Goal: Navigation & Orientation: Find specific page/section

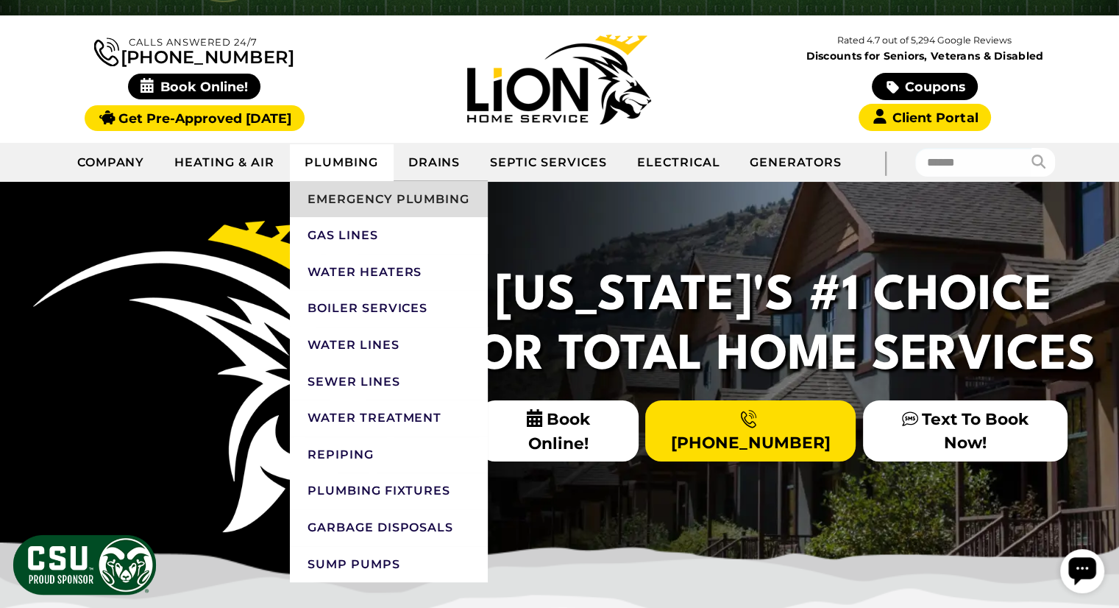
scroll to position [74, 0]
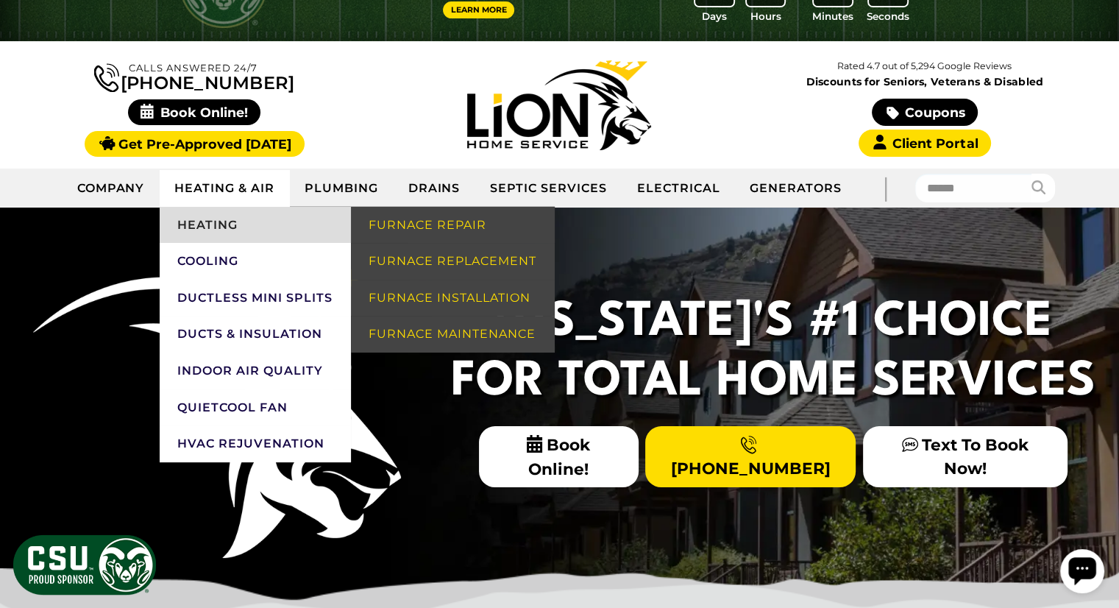
click at [228, 223] on link "Heating" at bounding box center [255, 225] width 191 height 37
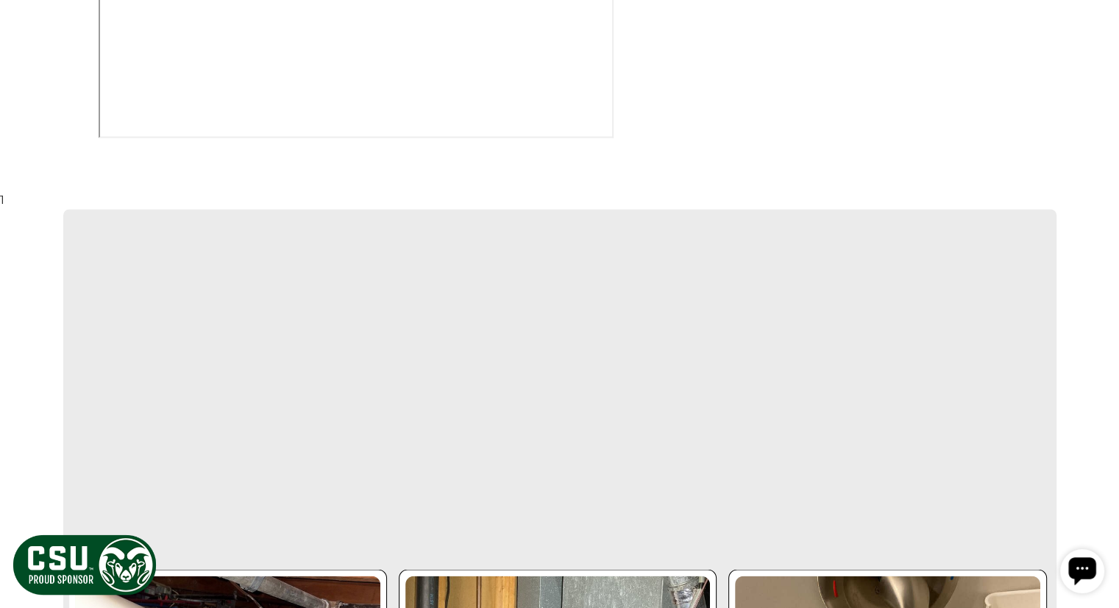
scroll to position [2355, 0]
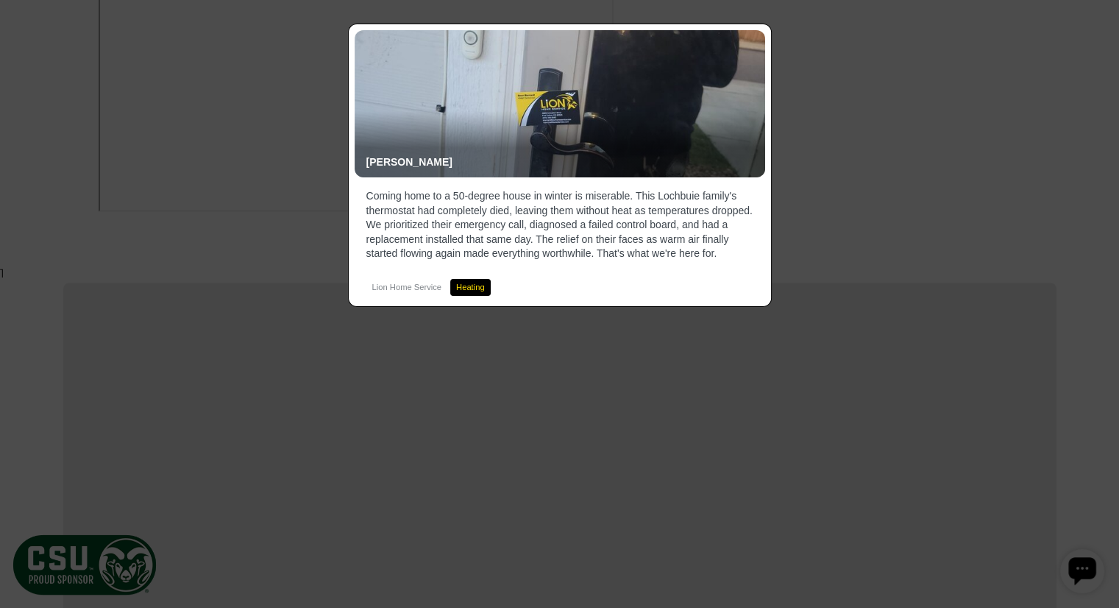
click at [860, 142] on div "[PERSON_NAME] Coming home to a 50-degree house in winter is miserable. This Loc…" at bounding box center [559, 304] width 1119 height 608
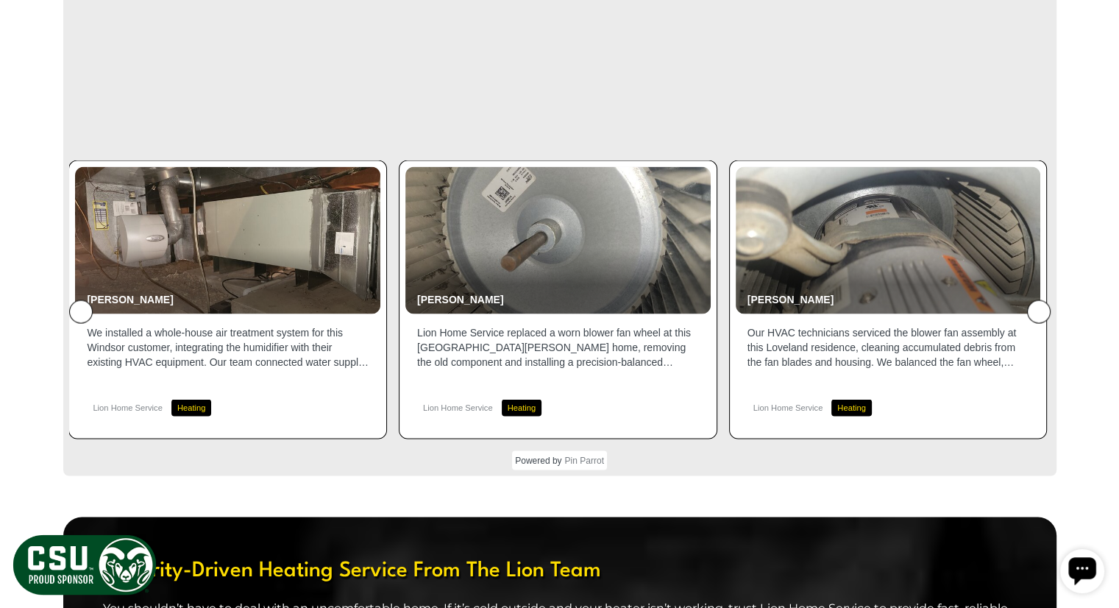
scroll to position [2870, 0]
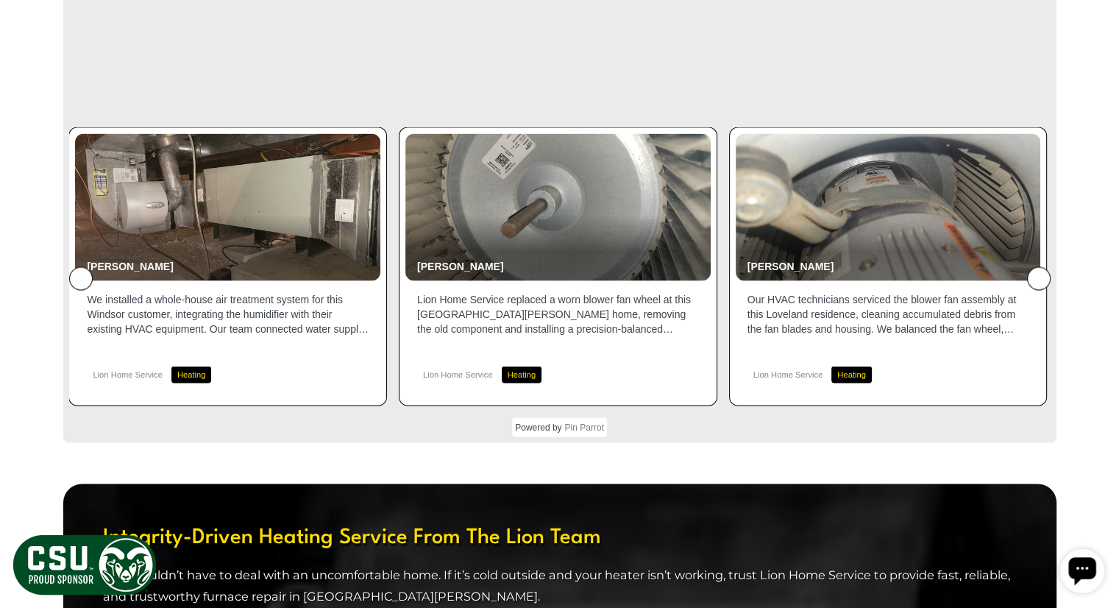
click at [1039, 279] on icon at bounding box center [1039, 279] width 0 height 0
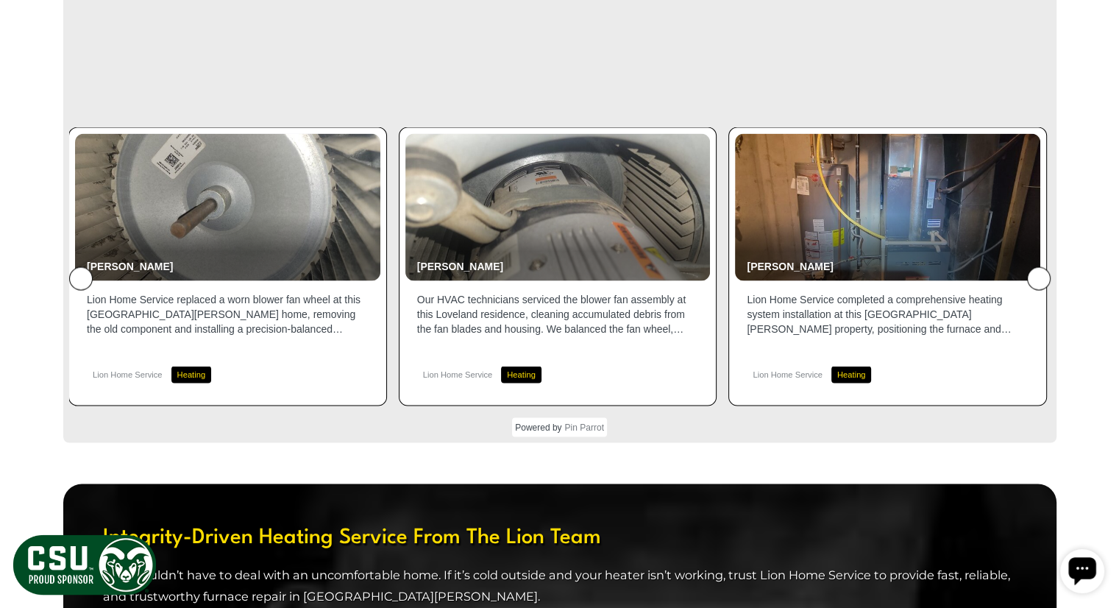
click at [1039, 279] on icon at bounding box center [1039, 279] width 0 height 0
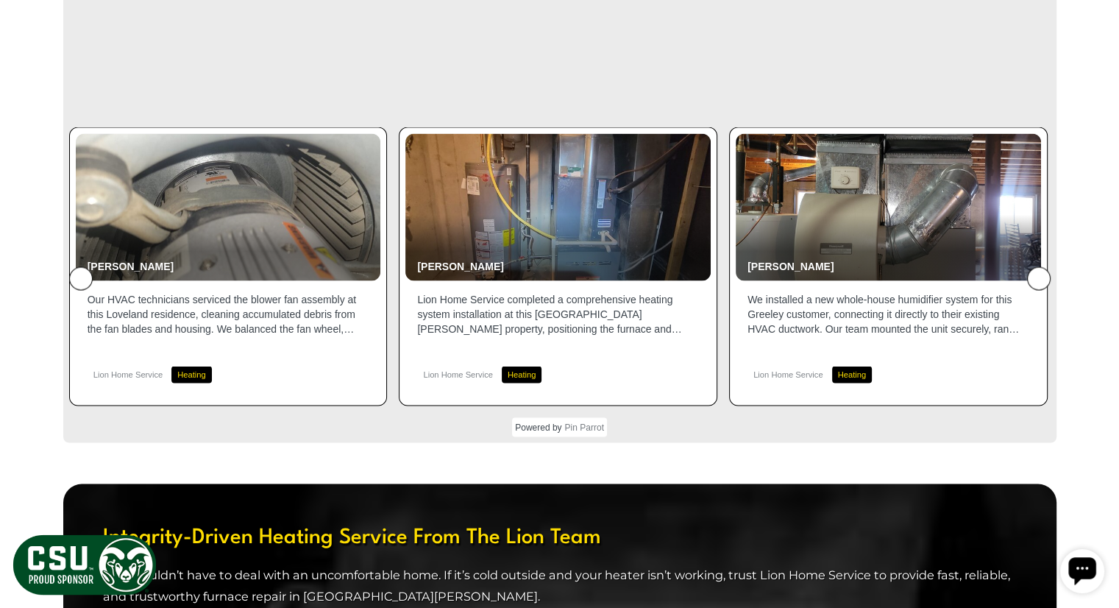
click at [1039, 279] on icon at bounding box center [1039, 279] width 0 height 0
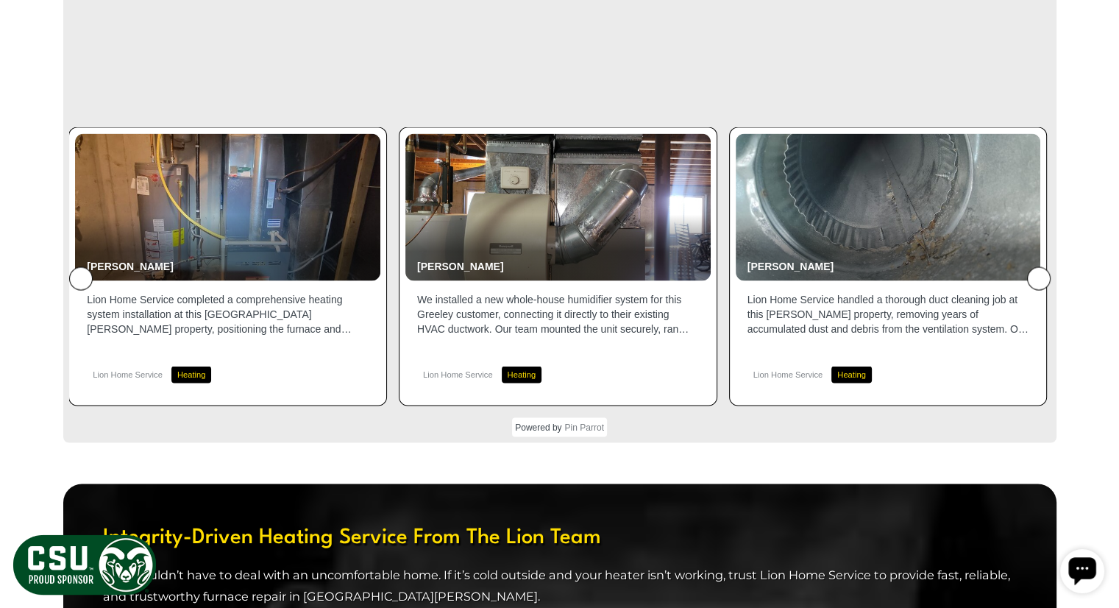
click at [1039, 279] on icon at bounding box center [1039, 279] width 0 height 0
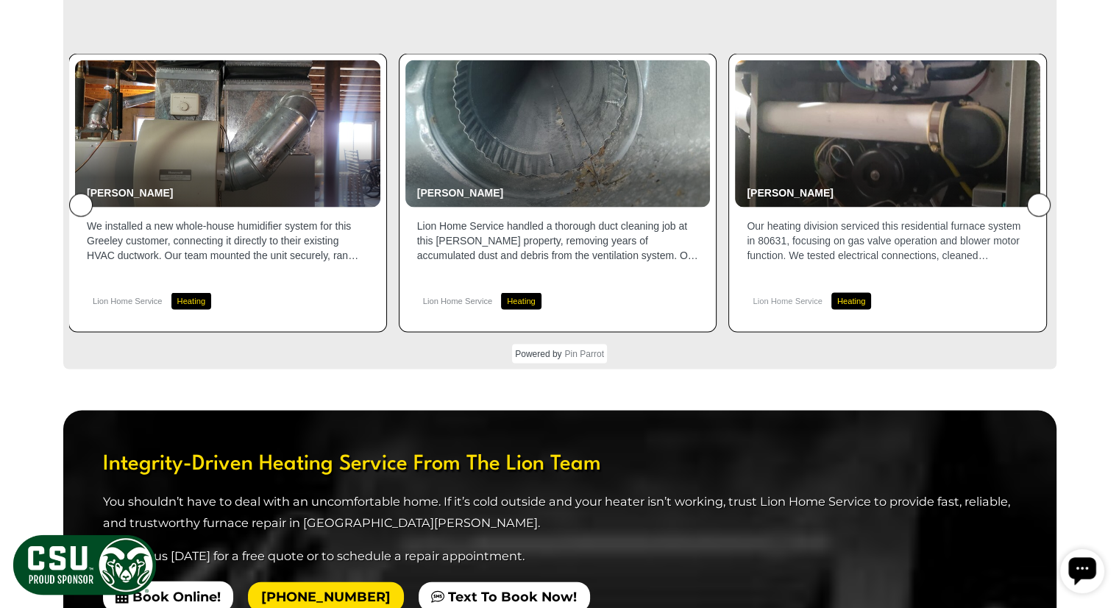
scroll to position [2797, 0]
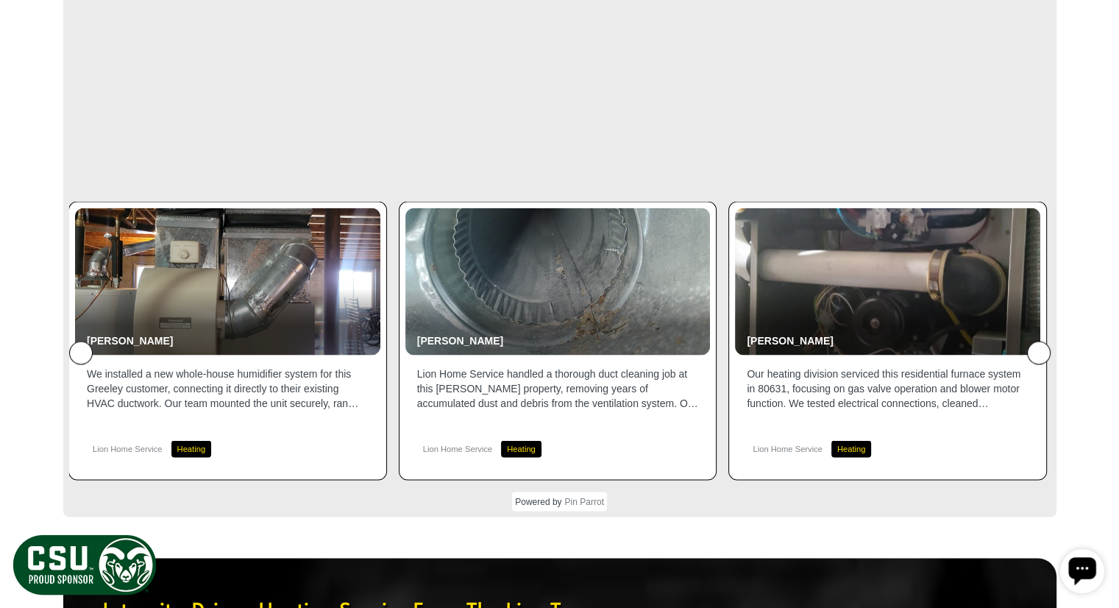
click at [1041, 341] on button at bounding box center [1039, 353] width 24 height 24
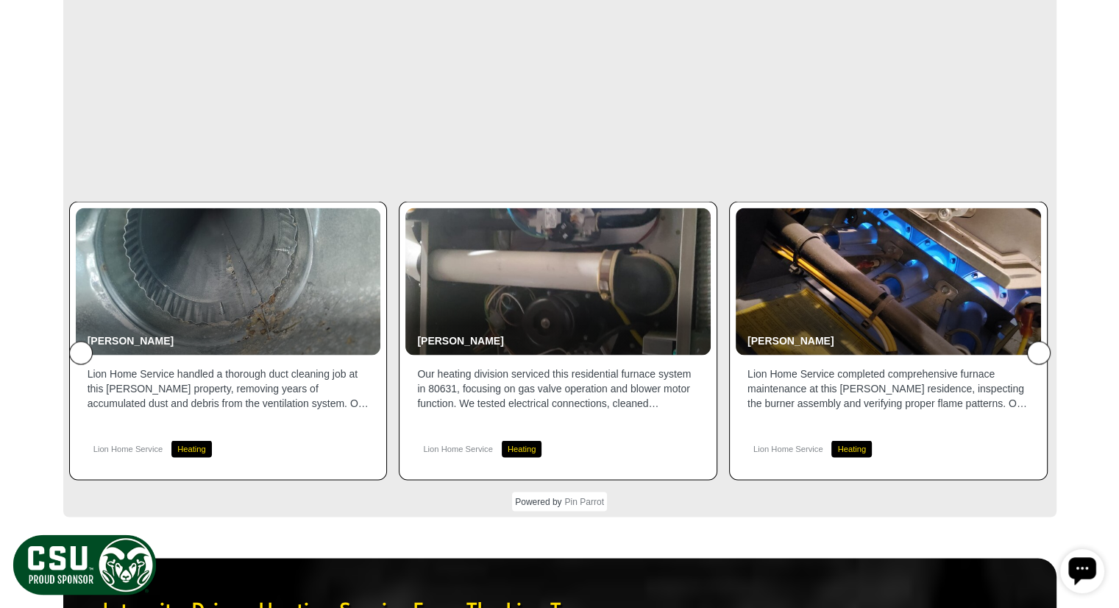
click at [1041, 341] on button at bounding box center [1039, 353] width 24 height 24
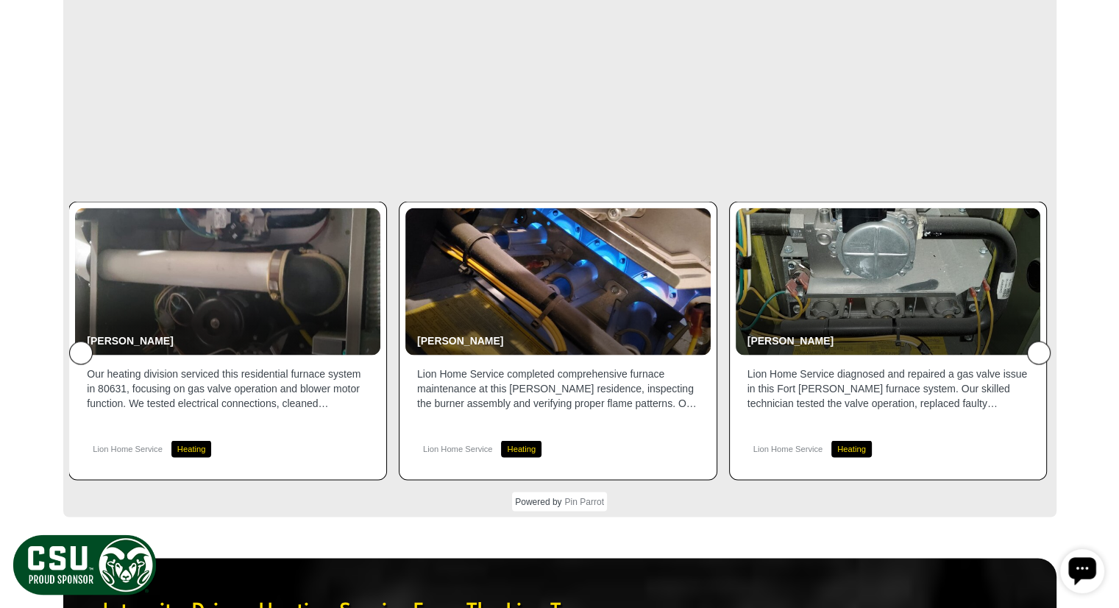
click at [1041, 341] on button at bounding box center [1039, 353] width 24 height 24
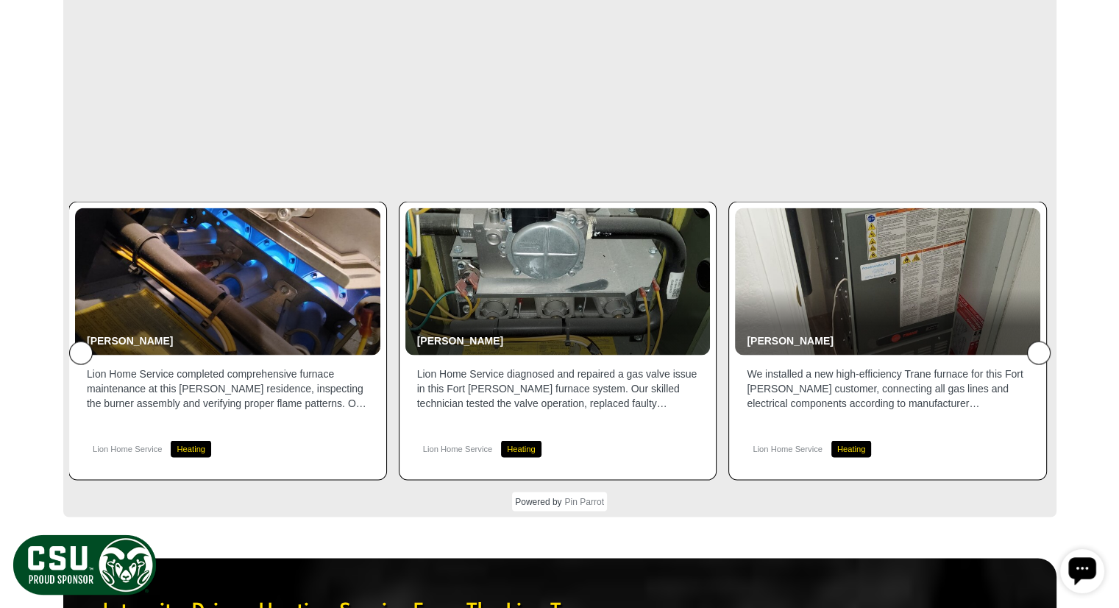
click at [1041, 341] on button at bounding box center [1039, 353] width 24 height 24
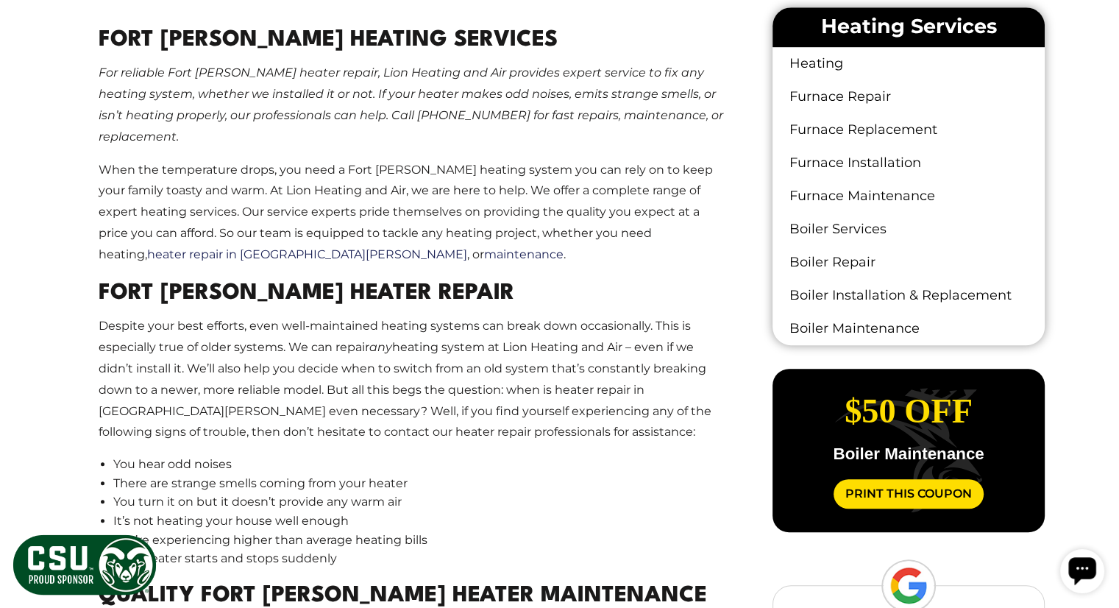
scroll to position [736, 0]
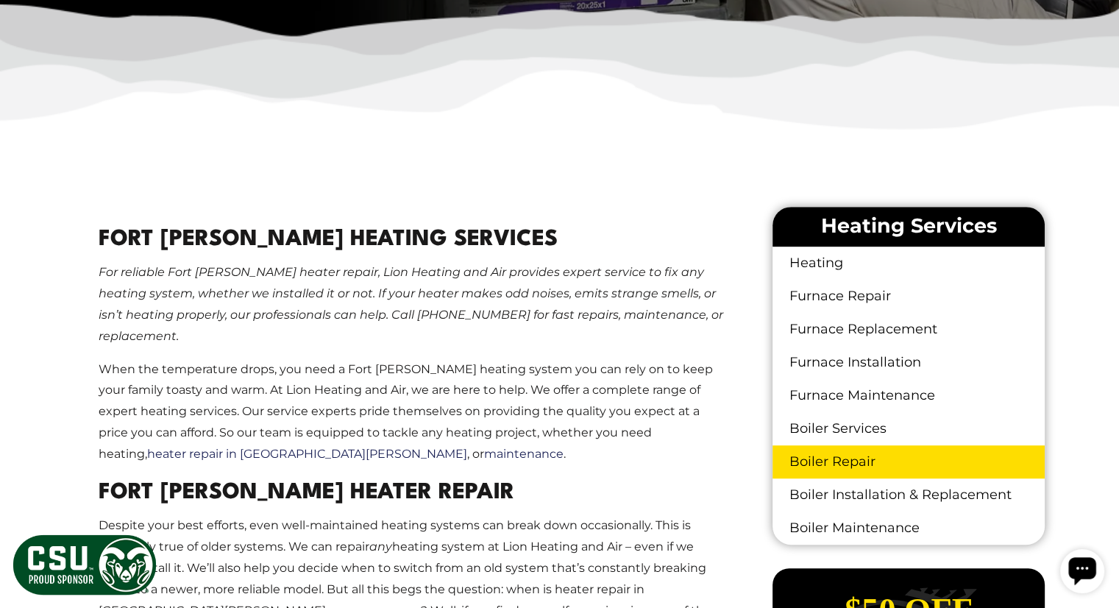
click at [843, 469] on link "Boiler Repair" at bounding box center [909, 461] width 272 height 33
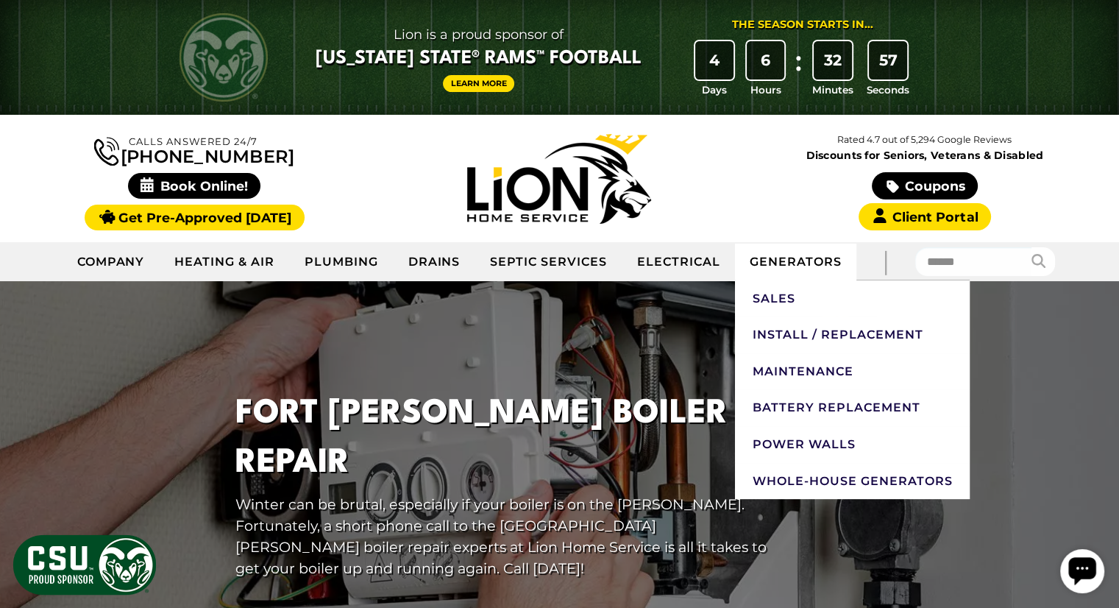
click at [802, 263] on link "Generators" at bounding box center [795, 262] width 121 height 37
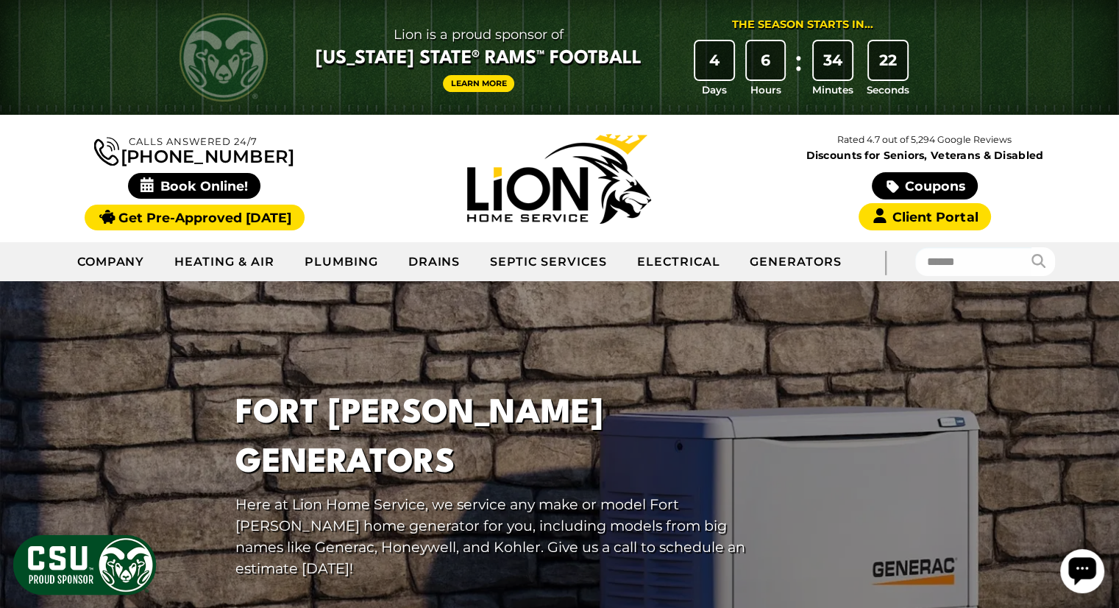
scroll to position [49, 0]
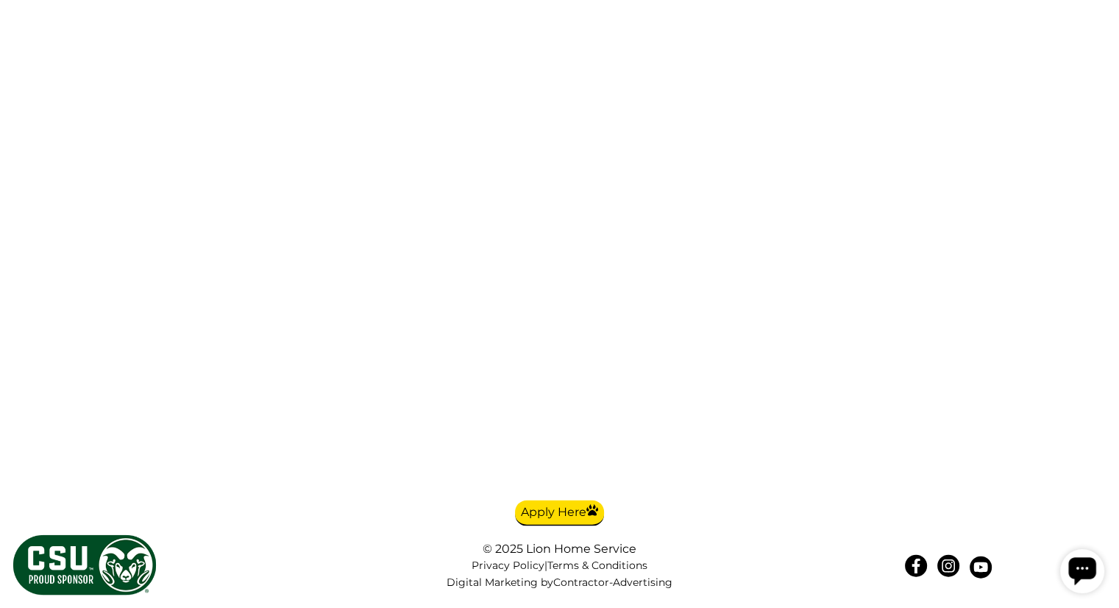
scroll to position [7580, 0]
drag, startPoint x: 733, startPoint y: 498, endPoint x: 730, endPoint y: 224, distance: 274.5
drag, startPoint x: 768, startPoint y: 164, endPoint x: 702, endPoint y: -23, distance: 198.1
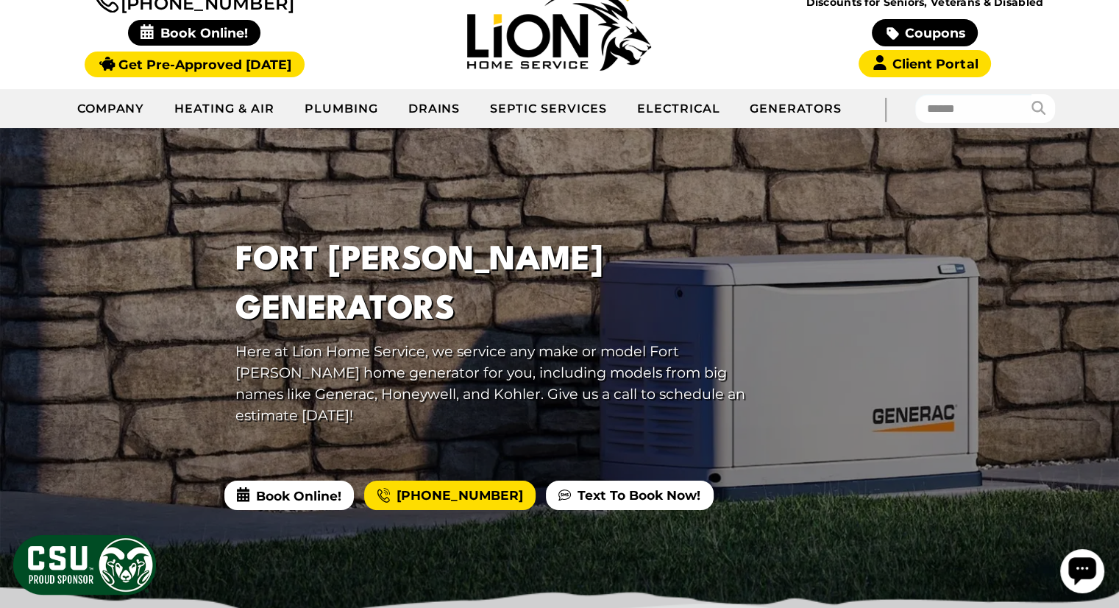
scroll to position [0, 0]
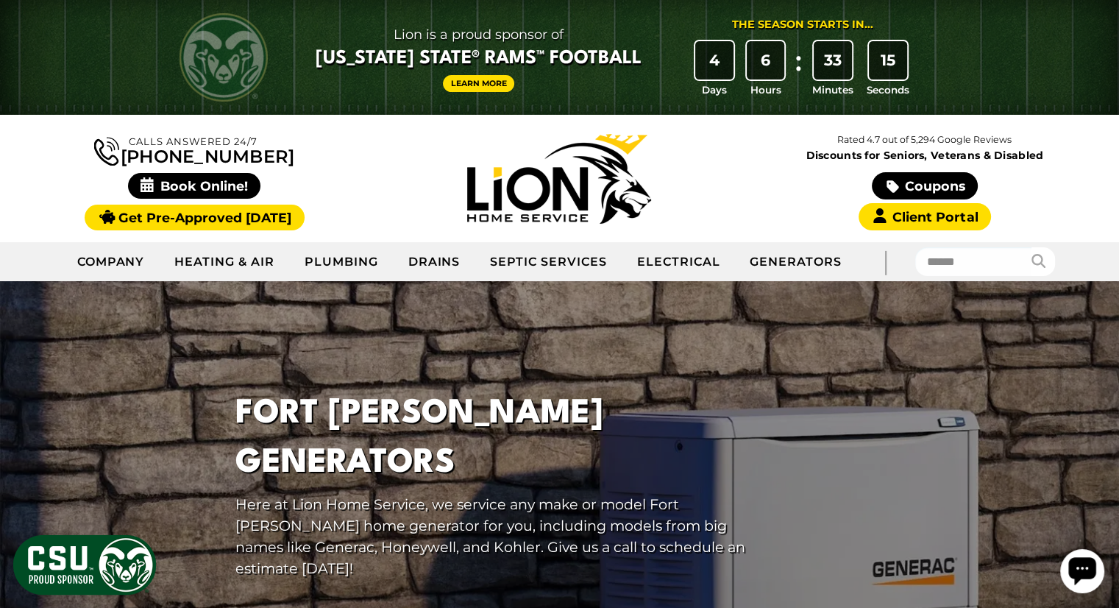
drag, startPoint x: 760, startPoint y: 99, endPoint x: 761, endPoint y: -64, distance: 162.7
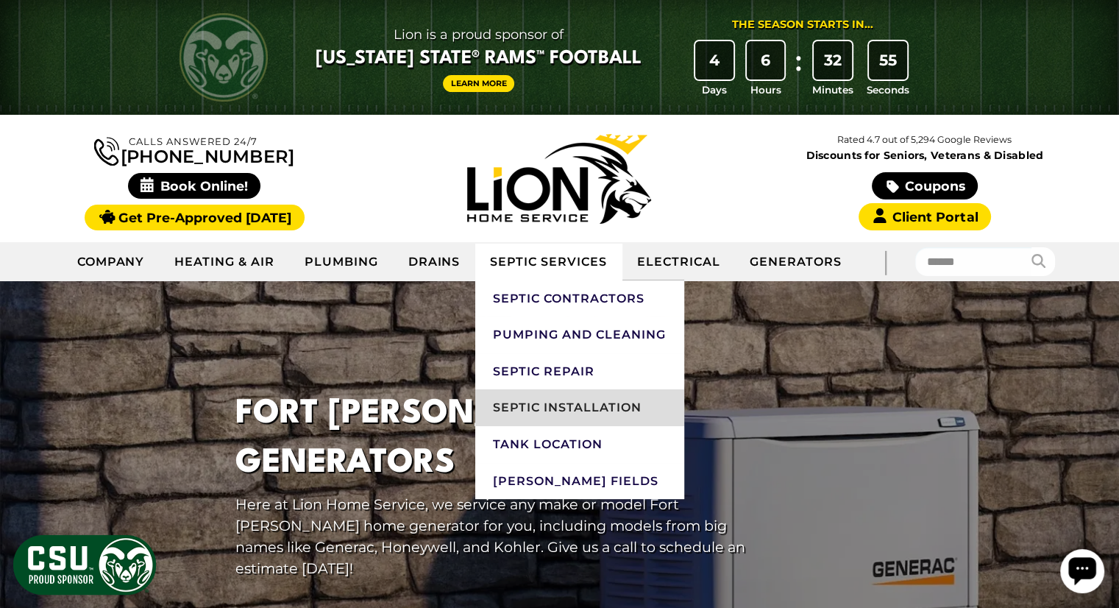
click at [562, 410] on link "Septic Installation" at bounding box center [579, 407] width 208 height 37
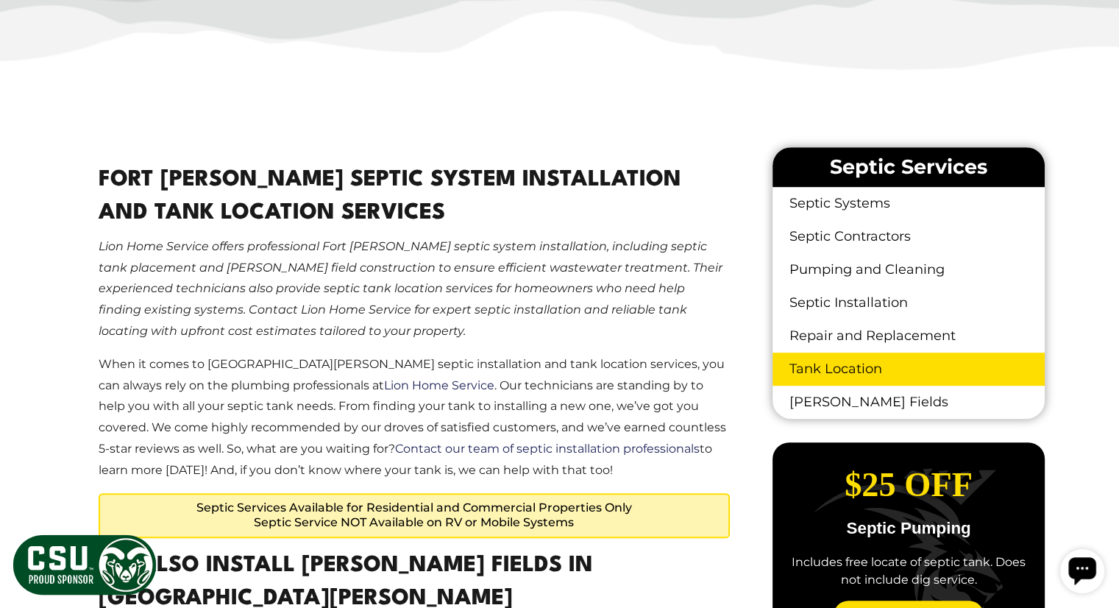
scroll to position [883, 0]
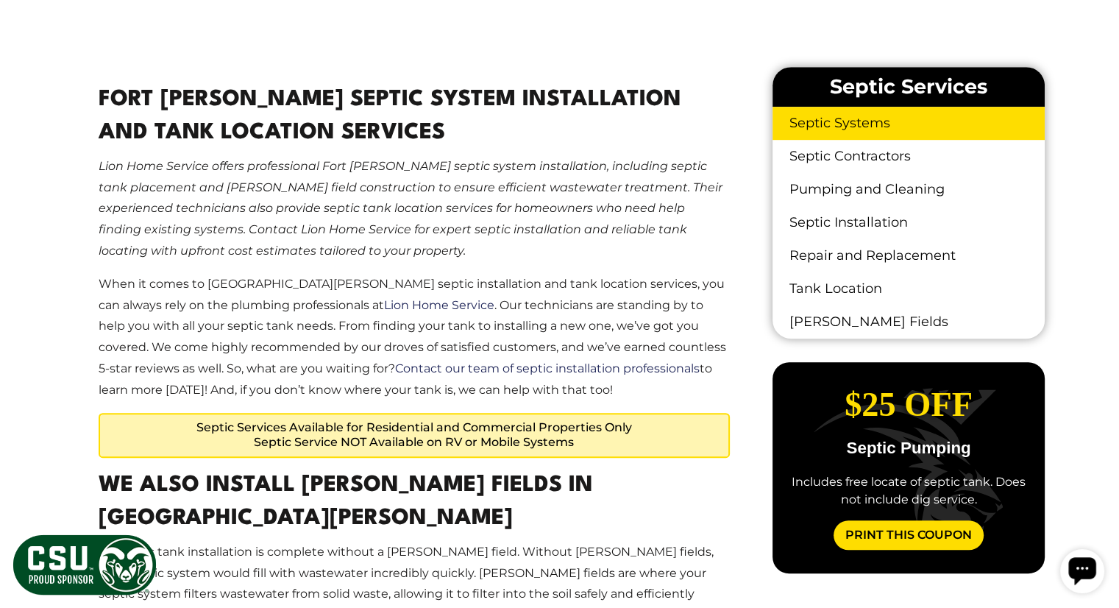
click at [842, 127] on link "Septic Systems" at bounding box center [909, 123] width 272 height 33
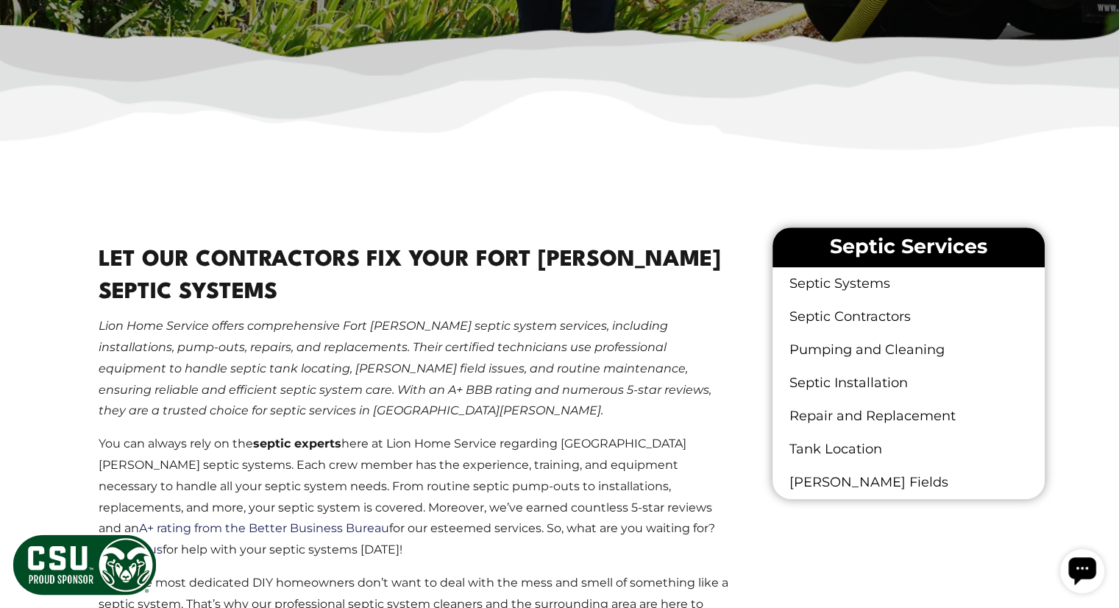
scroll to position [810, 0]
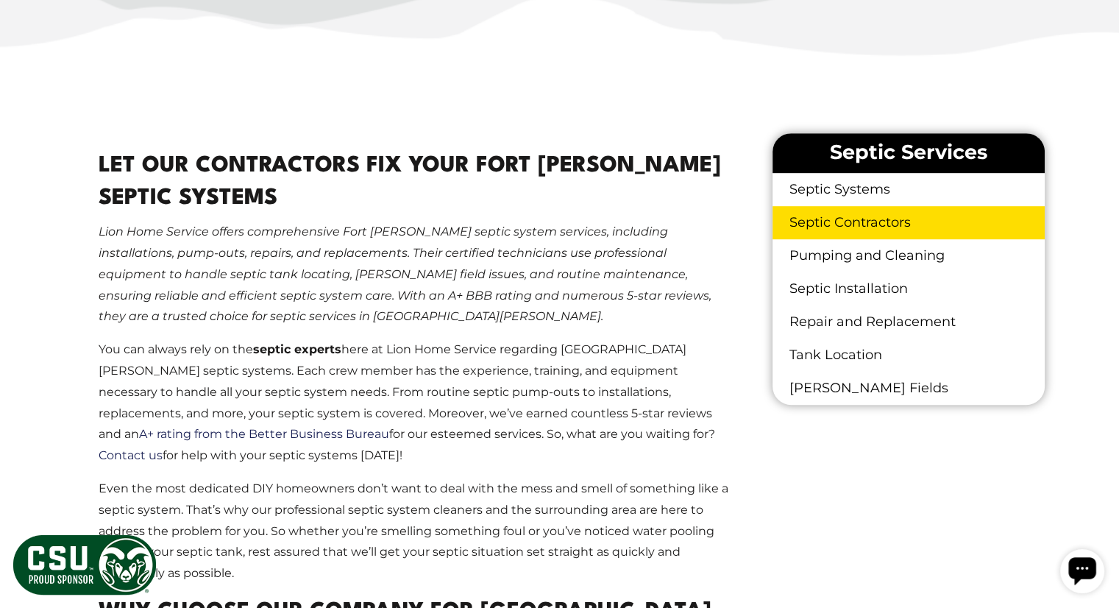
click at [848, 216] on link "Septic Contractors" at bounding box center [909, 222] width 272 height 33
